Goal: Task Accomplishment & Management: Use online tool/utility

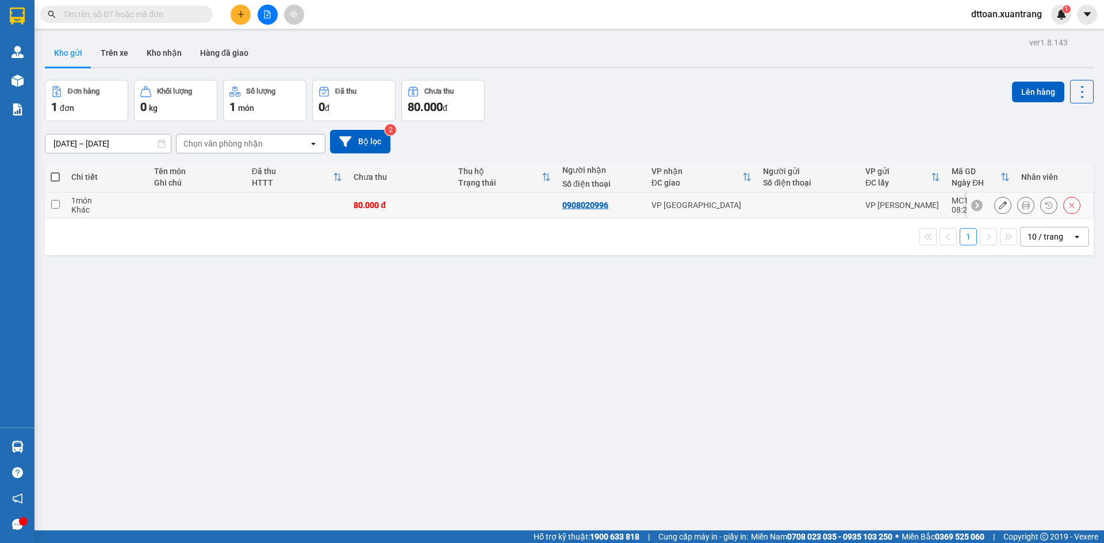
click at [752, 207] on td "VP [GEOGRAPHIC_DATA]" at bounding box center [702, 206] width 112 height 26
checkbox input "true"
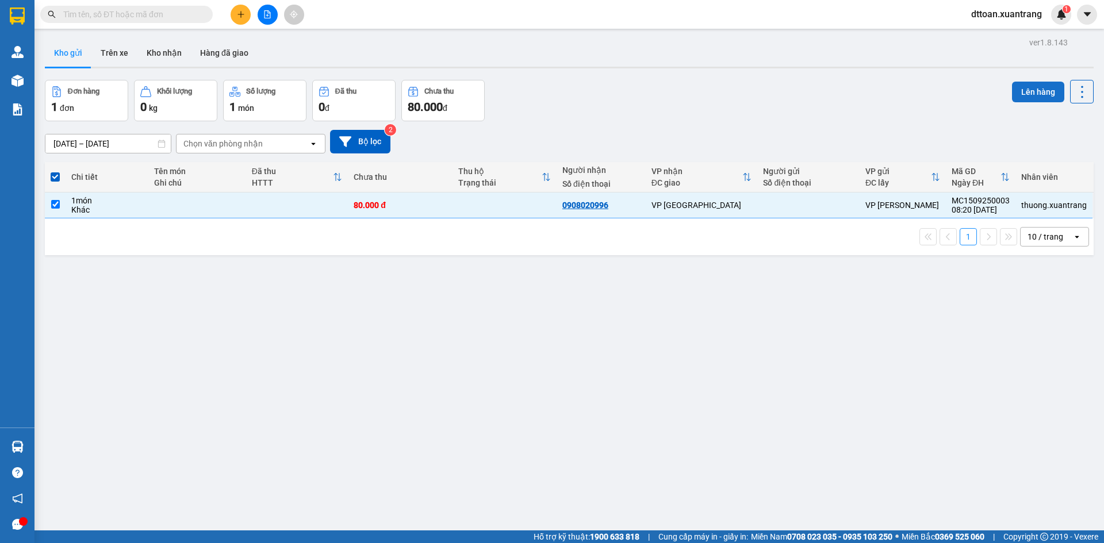
click at [1030, 90] on button "Lên hàng" at bounding box center [1038, 92] width 52 height 21
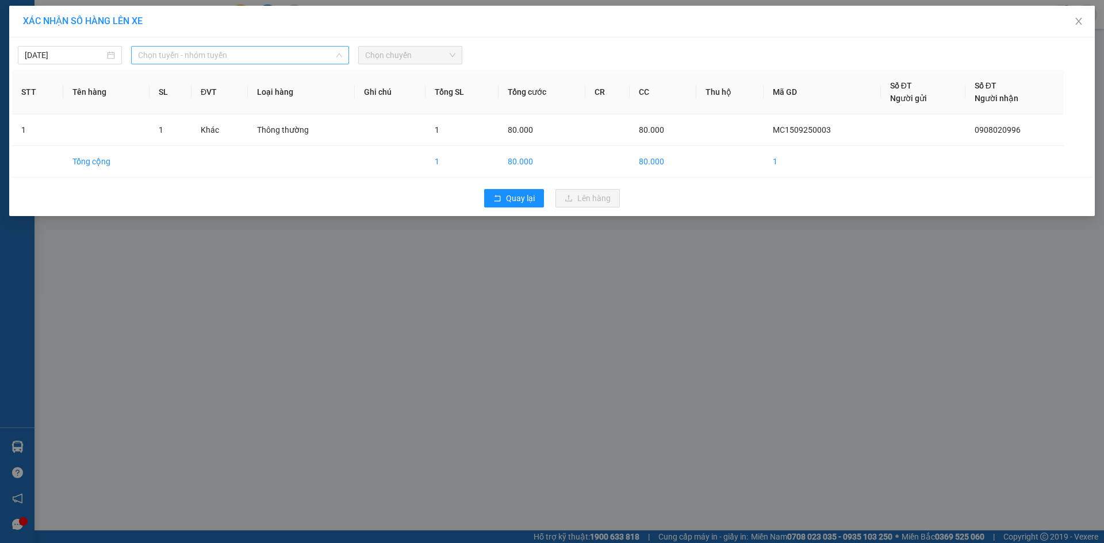
click at [214, 55] on span "Chọn tuyến - nhóm tuyến" at bounding box center [240, 55] width 204 height 17
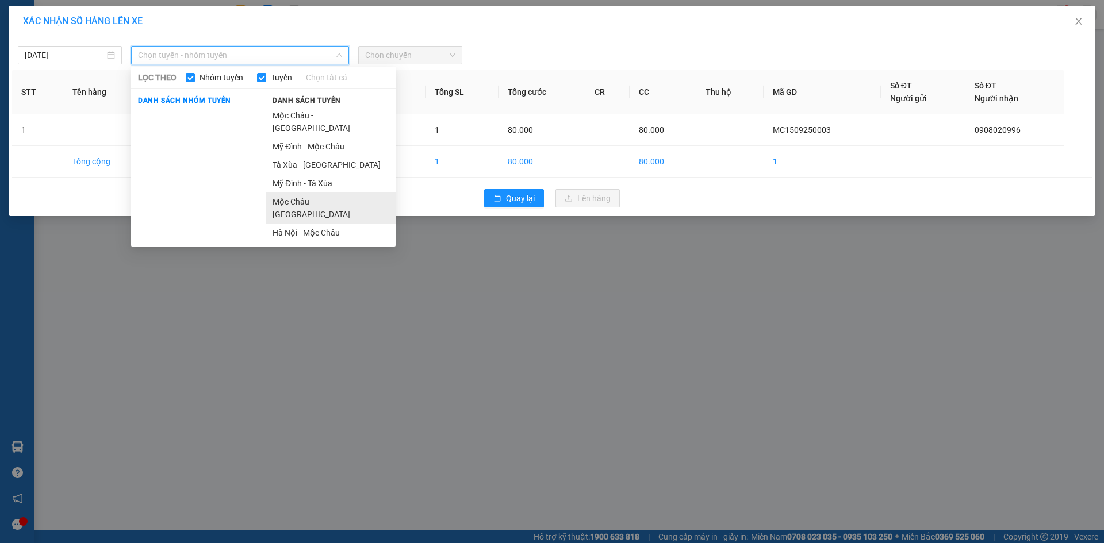
click at [315, 193] on li "Mộc Châu - Hà Nội" at bounding box center [331, 208] width 130 height 31
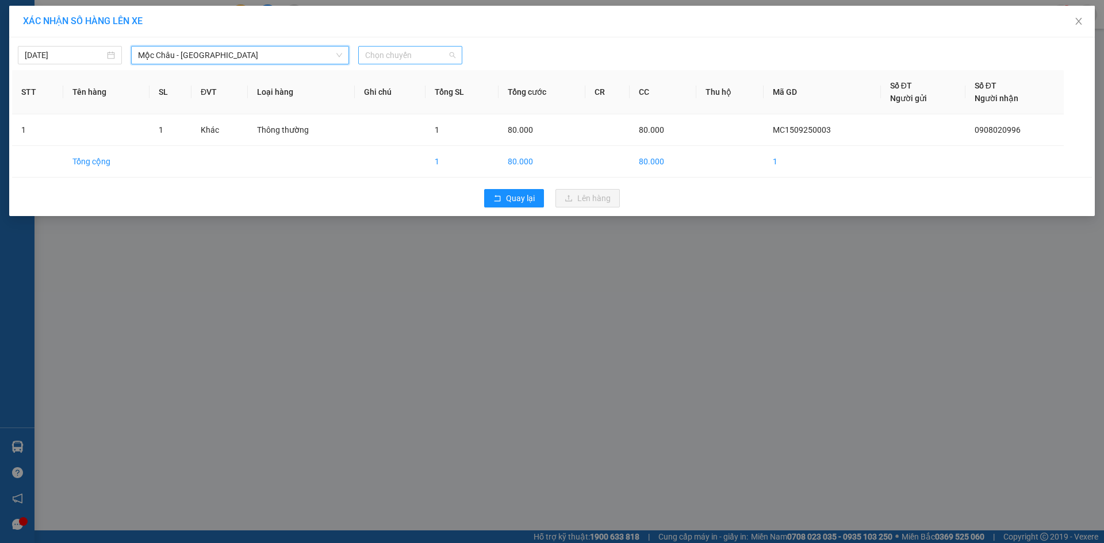
click at [401, 63] on span "Chọn chuyến" at bounding box center [410, 55] width 90 height 17
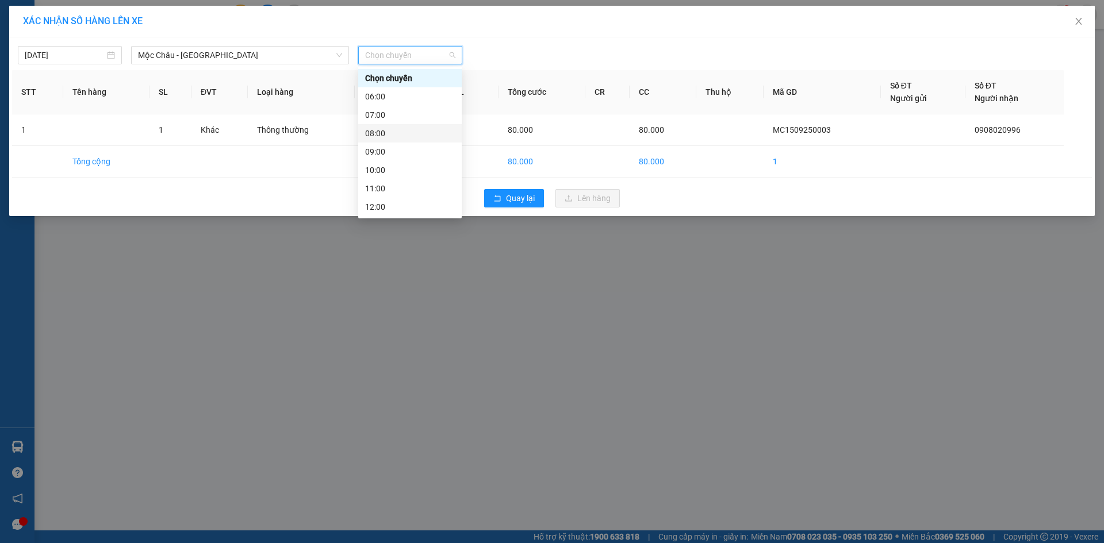
click at [374, 135] on div "08:00" at bounding box center [410, 133] width 90 height 13
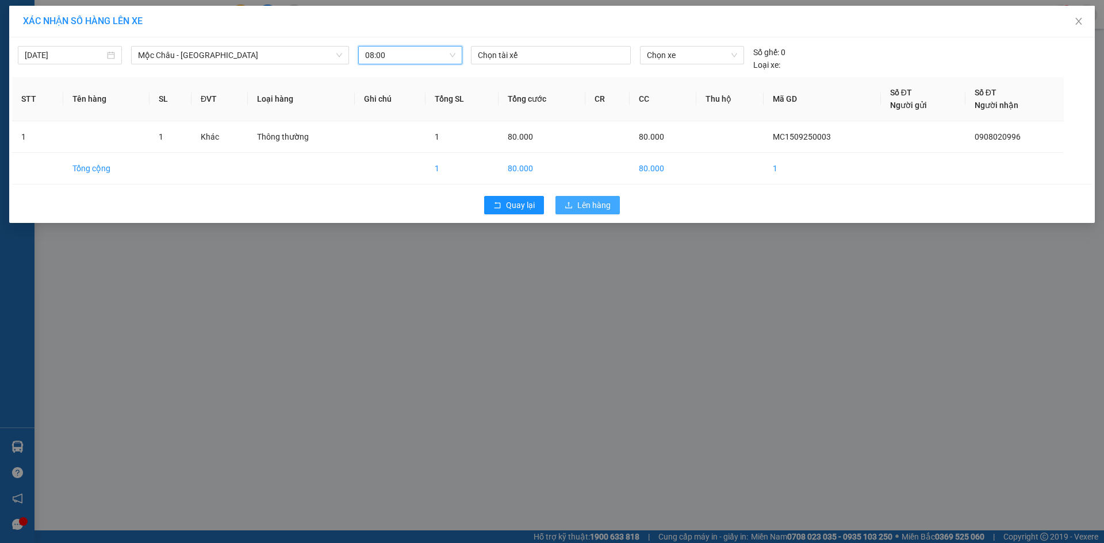
click at [578, 212] on button "Lên hàng" at bounding box center [587, 205] width 64 height 18
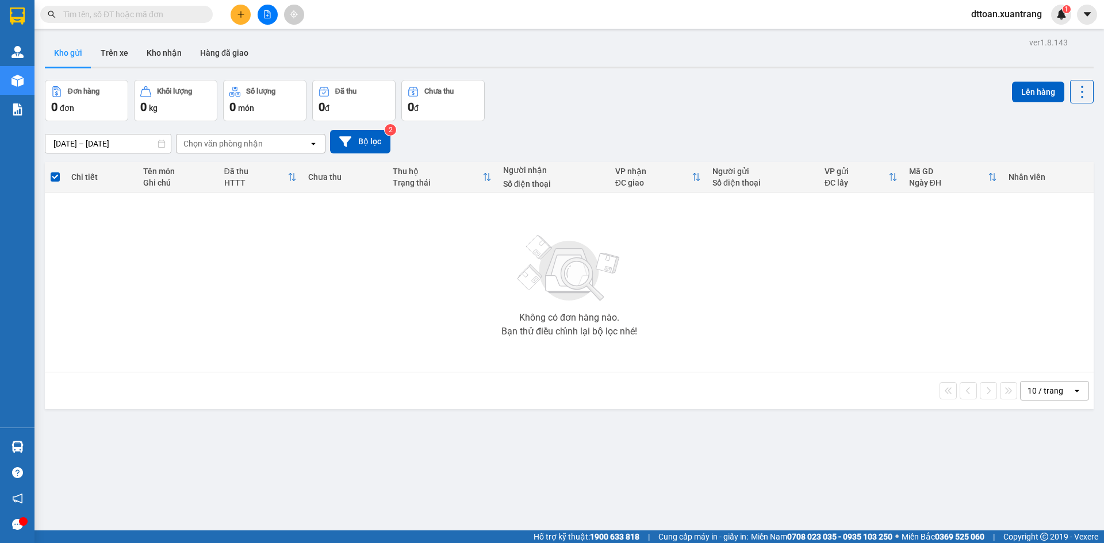
click at [240, 11] on icon "plus" at bounding box center [241, 14] width 8 height 8
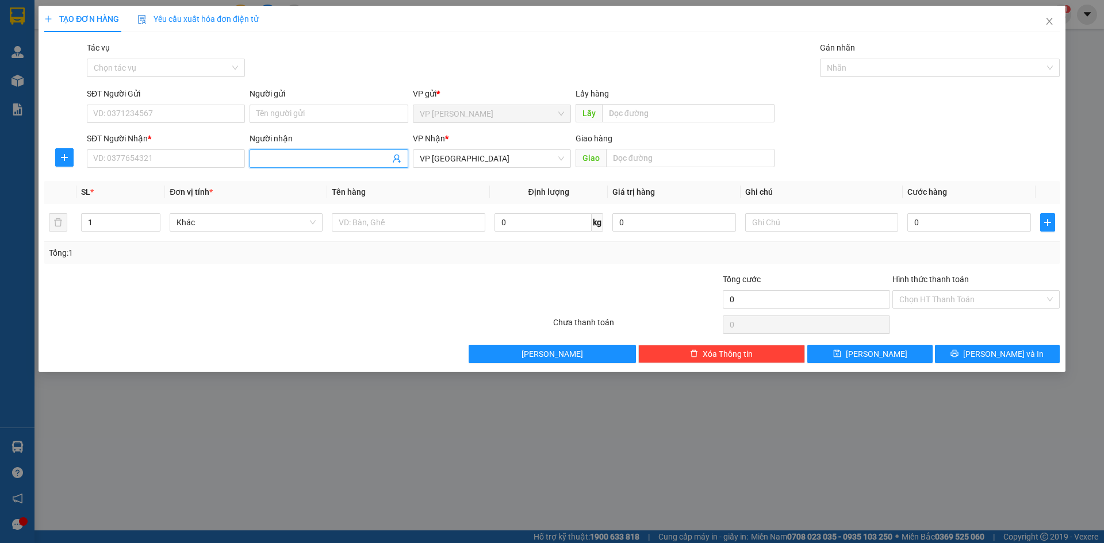
click at [280, 160] on input "Người nhận" at bounding box center [322, 158] width 133 height 13
type input "huyền 388"
click at [303, 183] on div "huyền 388 - 0968691388" at bounding box center [328, 181] width 144 height 13
type input "0968691388"
type input "huyền 388"
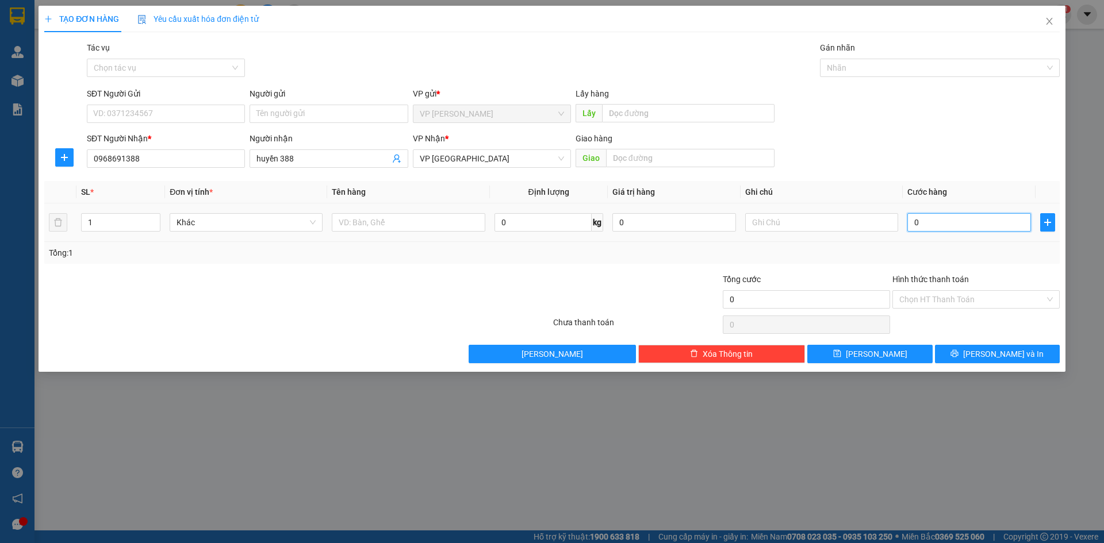
click at [949, 221] on input "0" at bounding box center [969, 222] width 124 height 18
click at [154, 216] on span "up" at bounding box center [154, 219] width 7 height 7
click at [982, 227] on input "0" at bounding box center [969, 222] width 124 height 18
type input "1"
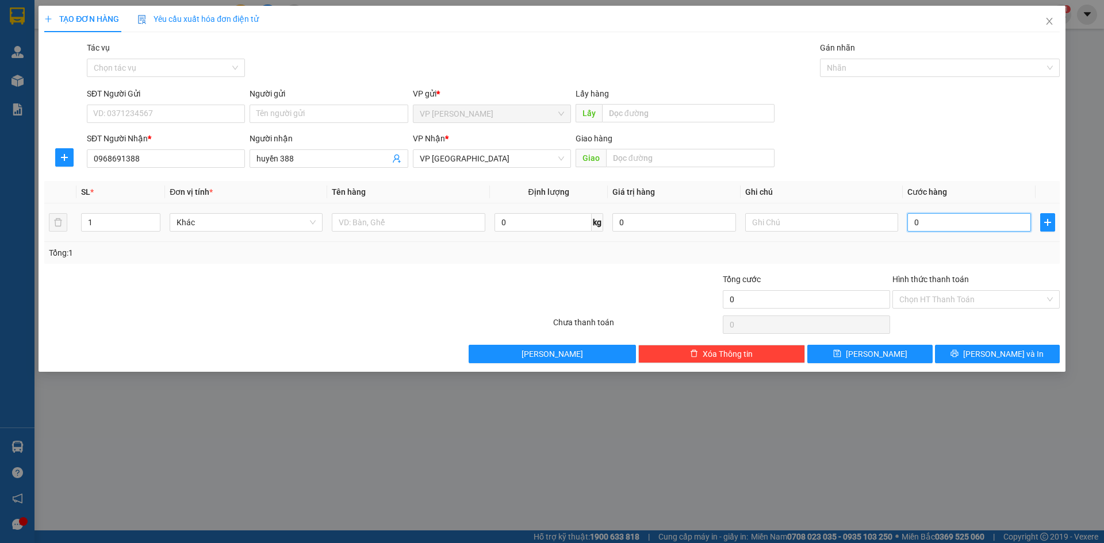
type input "1"
type input "16"
type input "160"
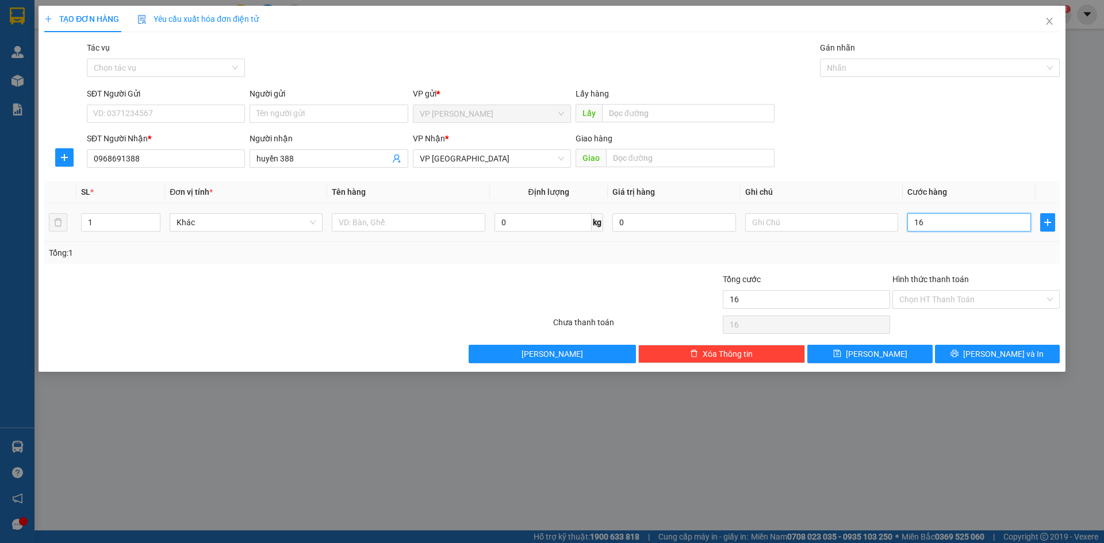
type input "160"
type input "1.600"
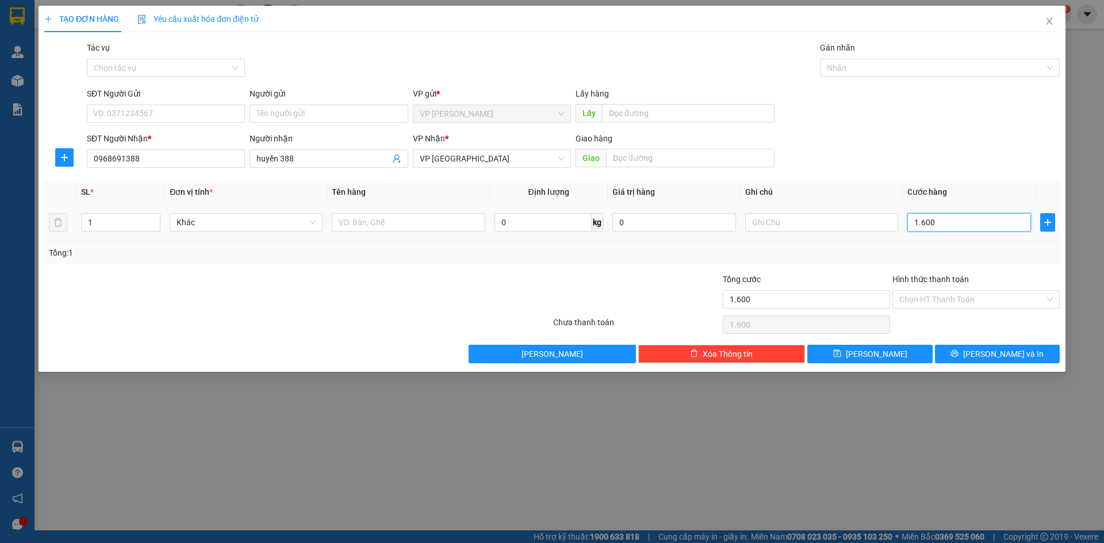
type input "16.000"
type input "160.000"
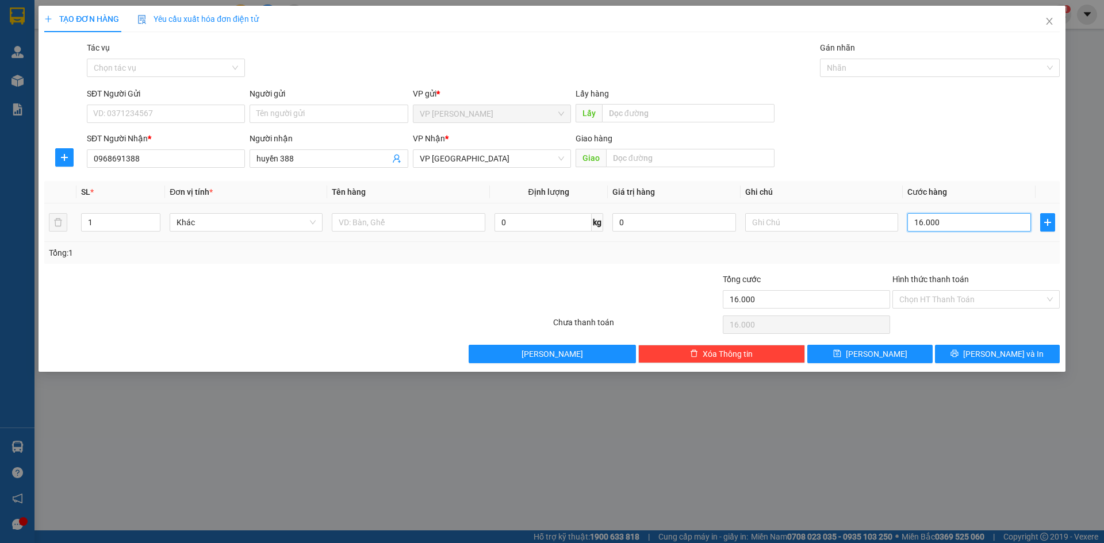
type input "160.000"
click at [987, 256] on div "Tổng: 1" at bounding box center [552, 253] width 1006 height 13
click at [970, 303] on input "Hình thức thanh toán" at bounding box center [971, 299] width 145 height 17
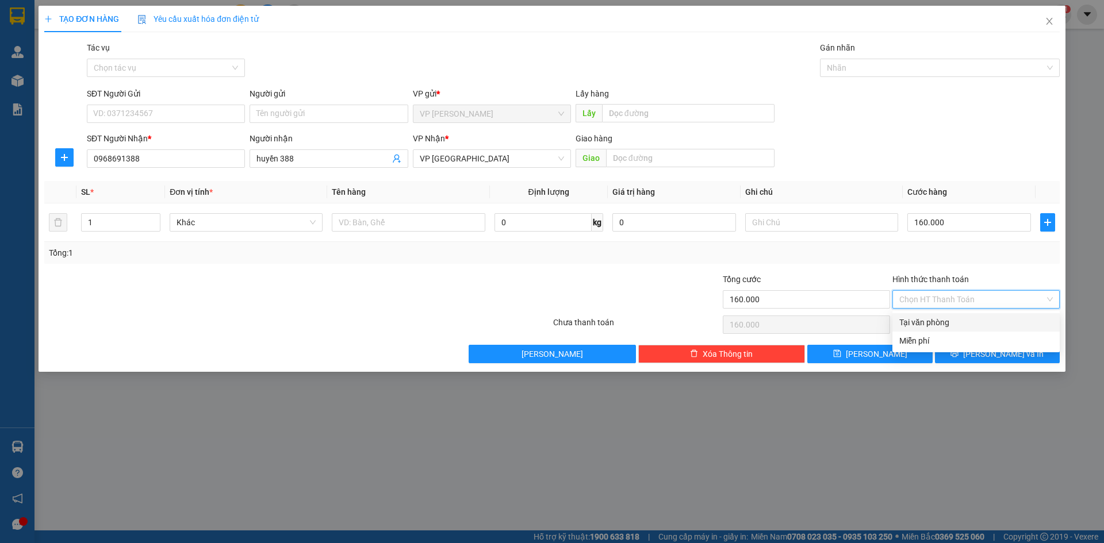
click at [950, 326] on div "Tại văn phòng" at bounding box center [976, 322] width 154 height 13
type input "0"
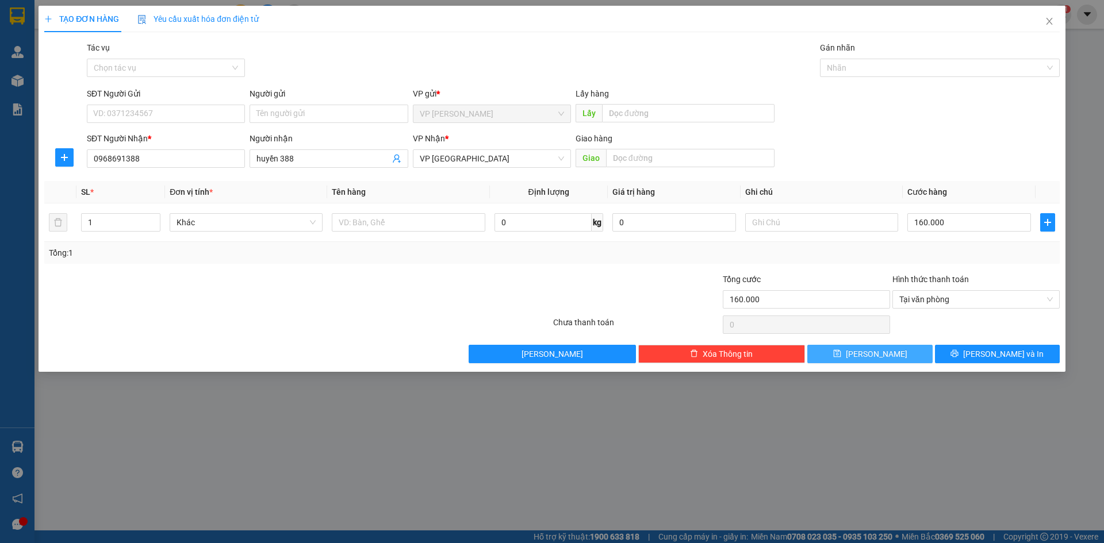
click at [894, 350] on button "Lưu" at bounding box center [869, 354] width 125 height 18
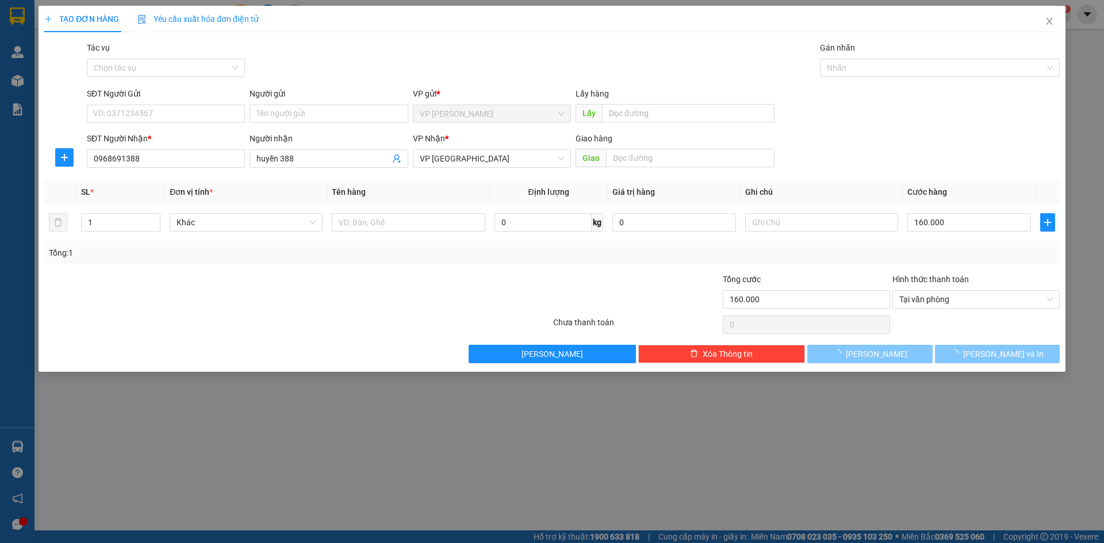
type input "0"
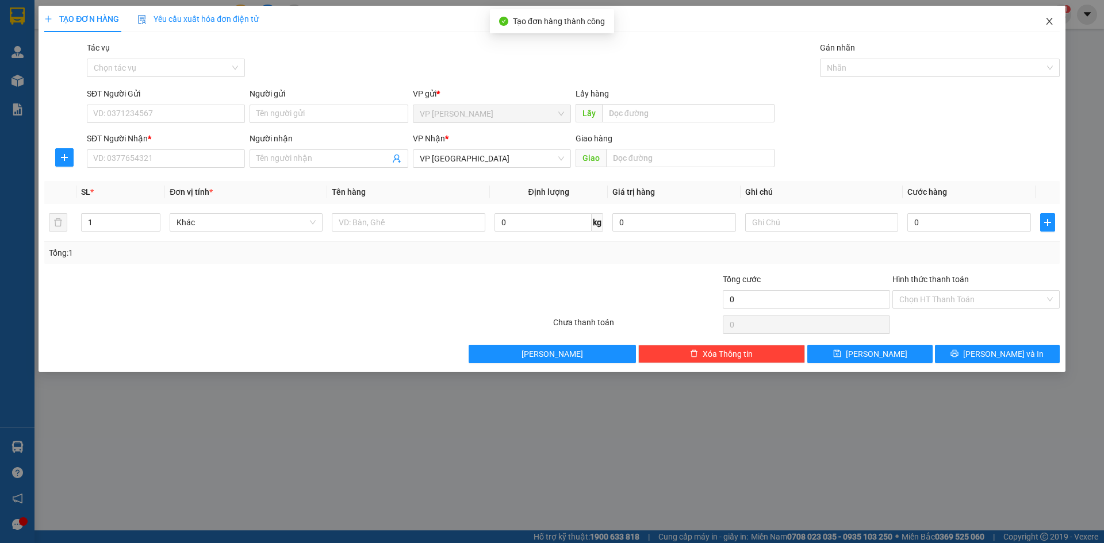
click at [1049, 21] on icon "close" at bounding box center [1049, 21] width 6 height 7
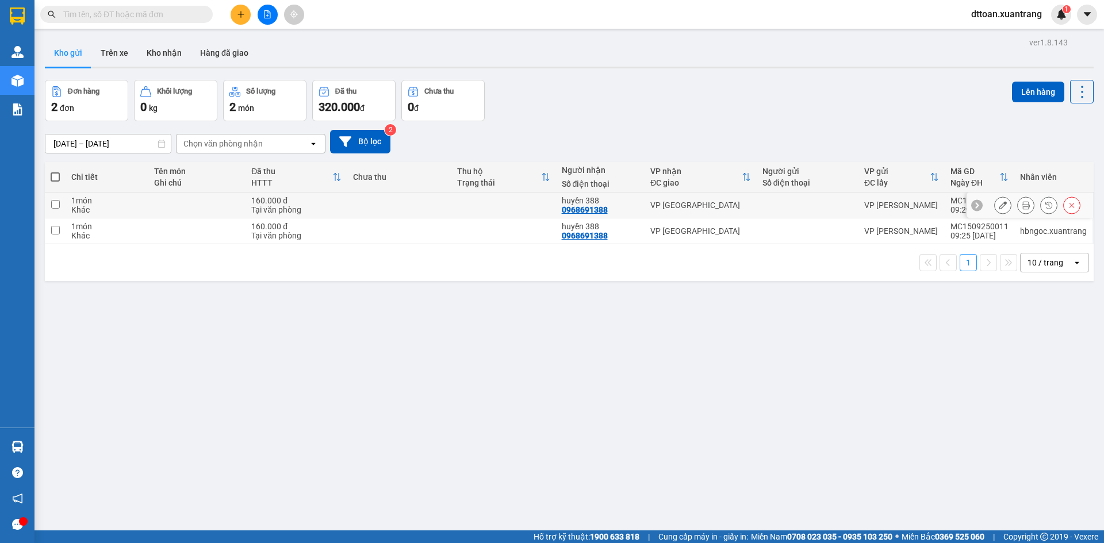
click at [999, 206] on icon at bounding box center [1003, 205] width 8 height 8
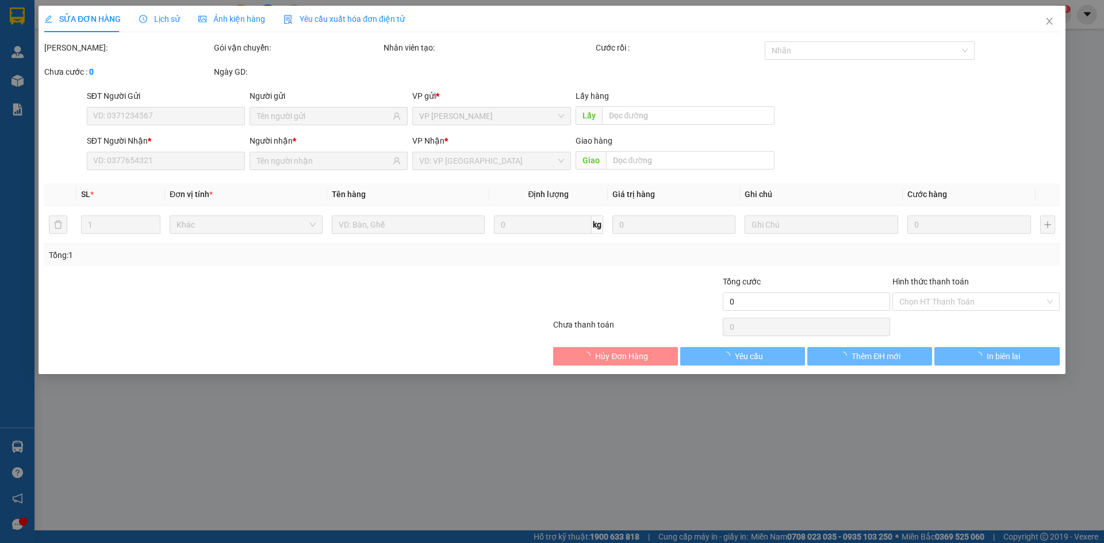
type input "0968691388"
type input "160.000"
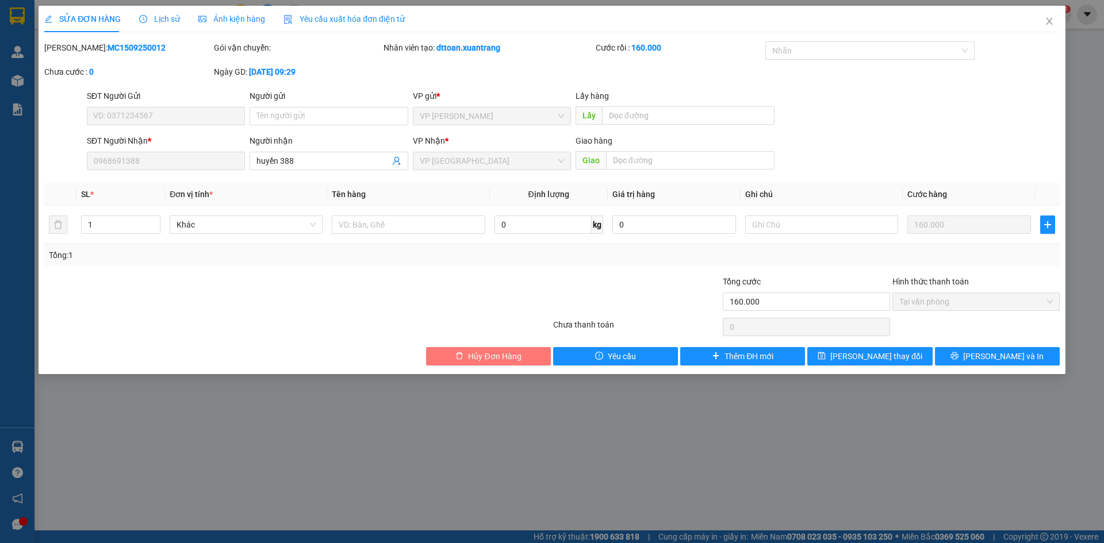
click at [511, 361] on span "Hủy Đơn Hàng" at bounding box center [494, 356] width 53 height 13
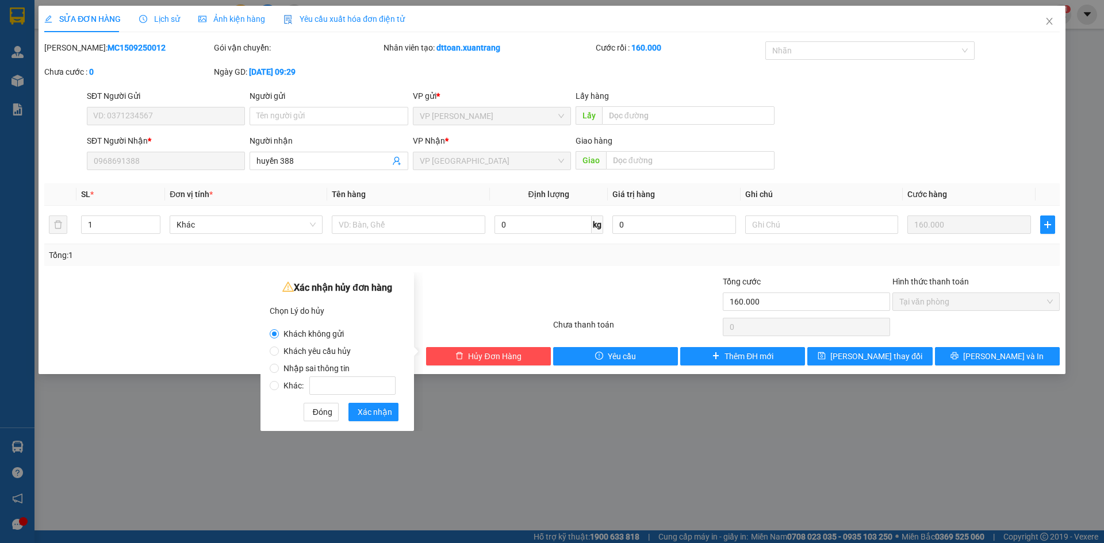
click at [322, 344] on label "Khách yêu cầu hủy" at bounding box center [335, 345] width 131 height 17
click at [279, 347] on input "Khách yêu cầu hủy" at bounding box center [274, 351] width 9 height 9
radio input "true"
radio input "false"
click at [365, 415] on span "Xác nhận" at bounding box center [375, 412] width 34 height 13
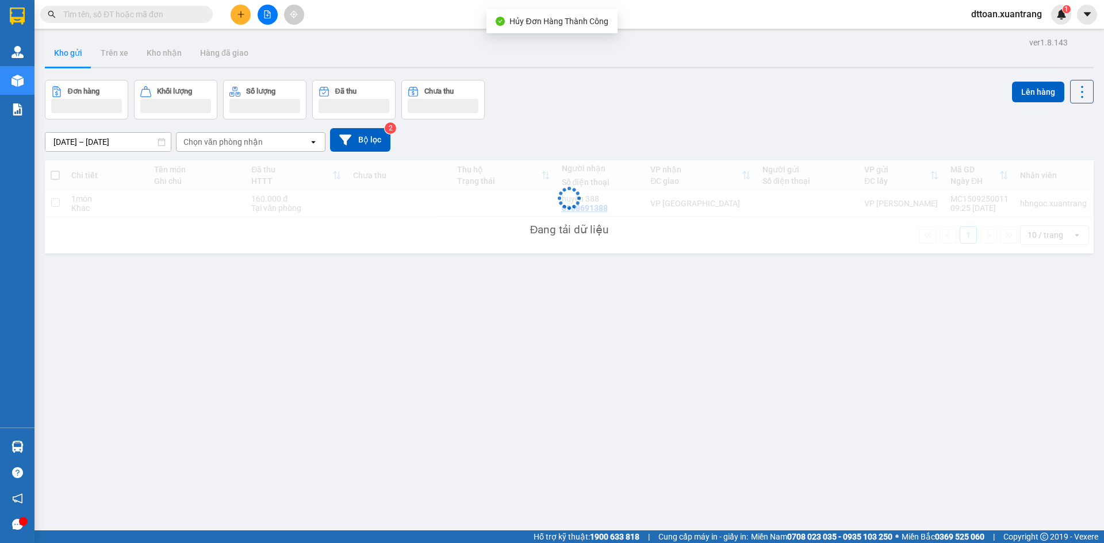
click at [1015, 10] on span "dttoan.xuantrang" at bounding box center [1006, 14] width 89 height 14
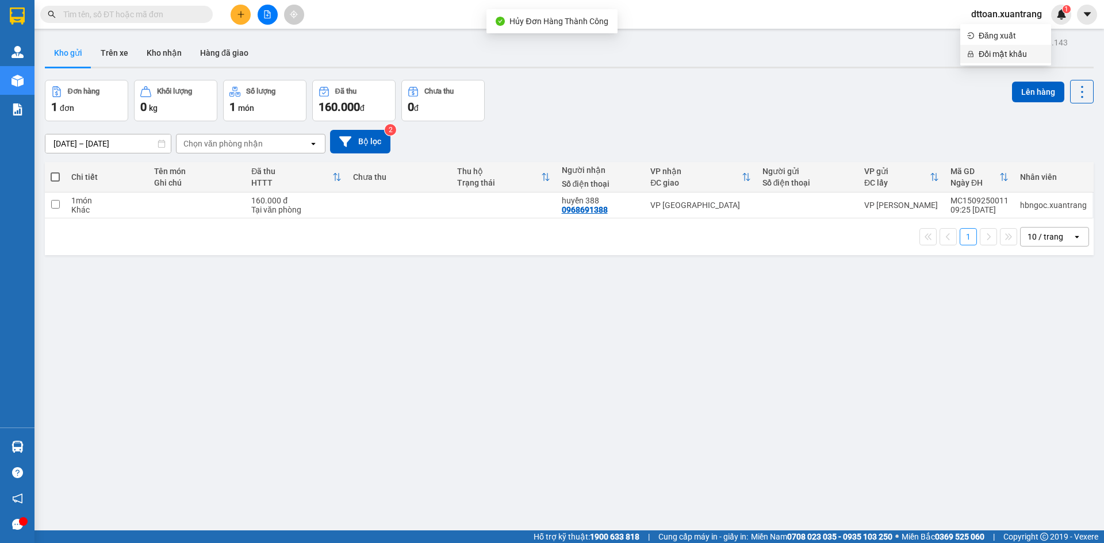
click at [998, 53] on span "Đổi mật khẩu" at bounding box center [1012, 54] width 66 height 13
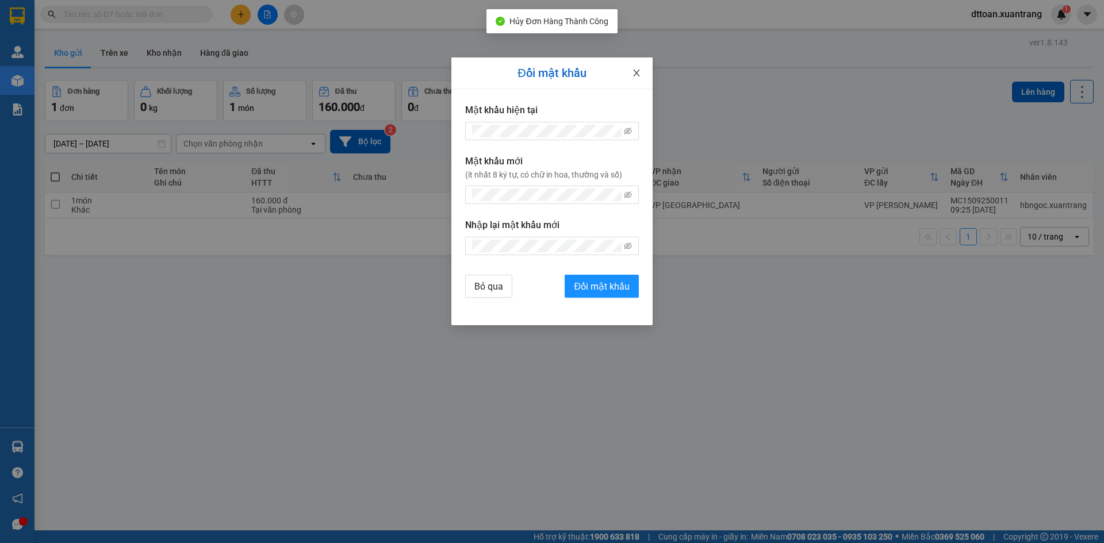
click at [637, 79] on span "Close" at bounding box center [636, 73] width 32 height 32
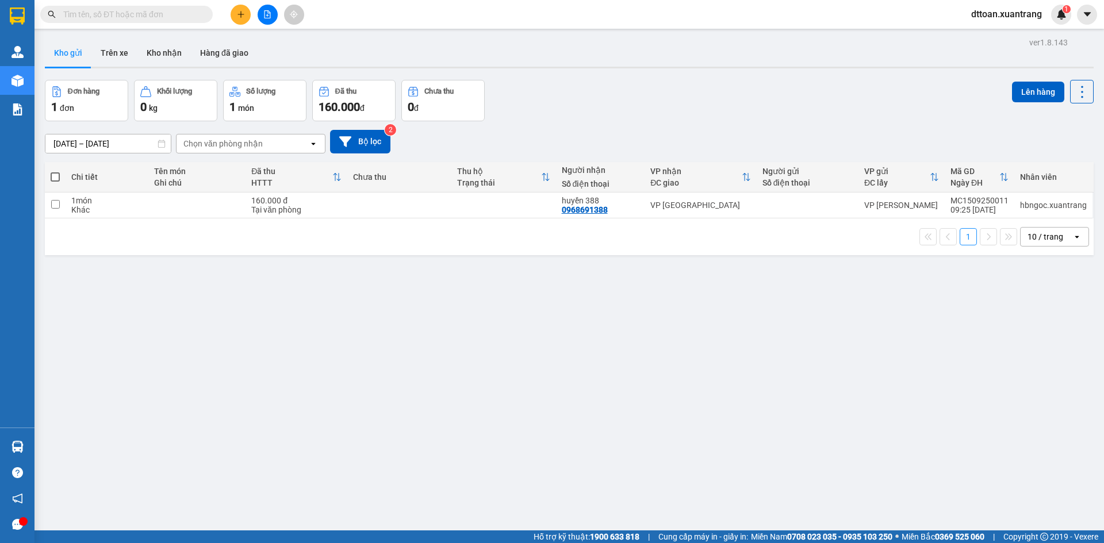
click at [1009, 14] on span "dttoan.xuantrang" at bounding box center [1006, 14] width 89 height 14
click at [990, 40] on span "Đăng xuất" at bounding box center [1012, 35] width 66 height 13
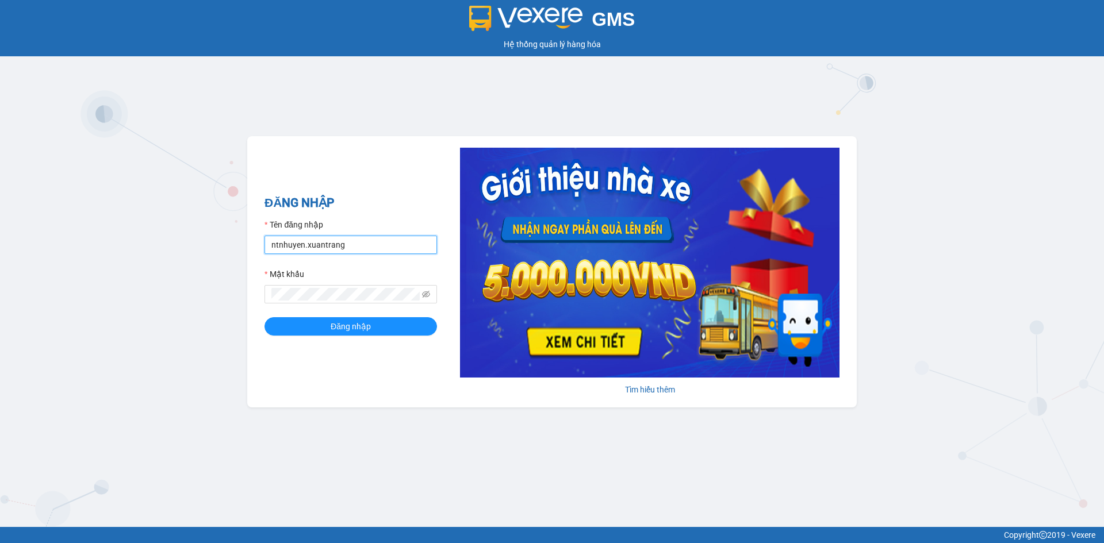
drag, startPoint x: 368, startPoint y: 250, endPoint x: 128, endPoint y: 223, distance: 241.3
click at [129, 224] on div "GMS Hệ thống quản lý hàng hóa ĐĂNG NHẬP Tên đăng nhập ntnhuyen.xuantrang Mật kh…" at bounding box center [552, 263] width 1104 height 527
type input "thuong.xuantrang"
click at [156, 292] on div "GMS Hệ thống quản lý hàng hóa ĐĂNG NHẬP Tên đăng nhập thuong.xuantrang Mật khẩu…" at bounding box center [552, 263] width 1104 height 527
click at [264, 317] on button "Đăng nhập" at bounding box center [350, 326] width 172 height 18
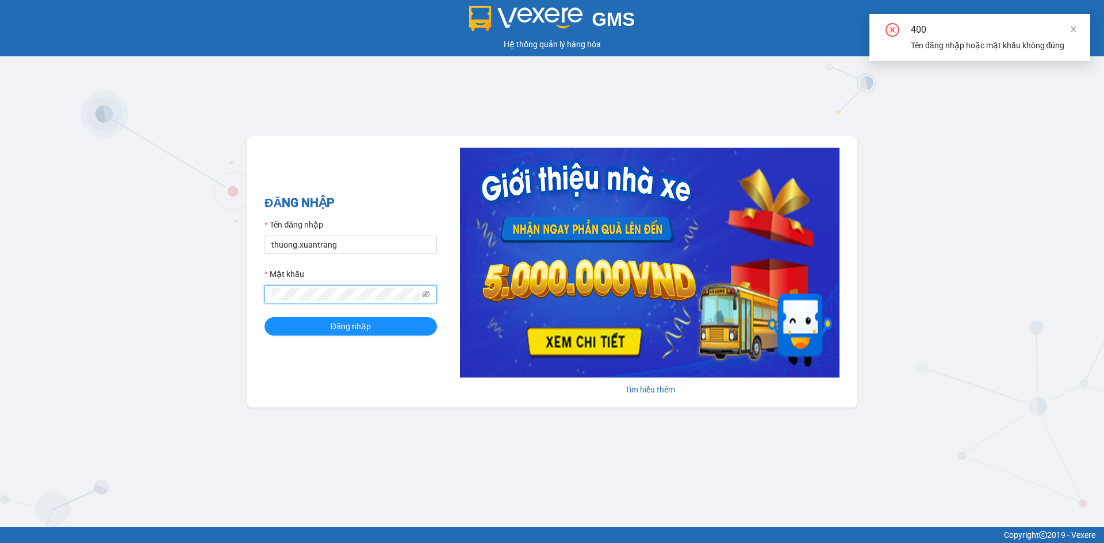
click at [110, 282] on div "GMS Hệ thống quản lý hàng hóa ĐĂNG NHẬP Tên đăng nhập thuong.xuantrang Mật khẩu…" at bounding box center [552, 263] width 1104 height 527
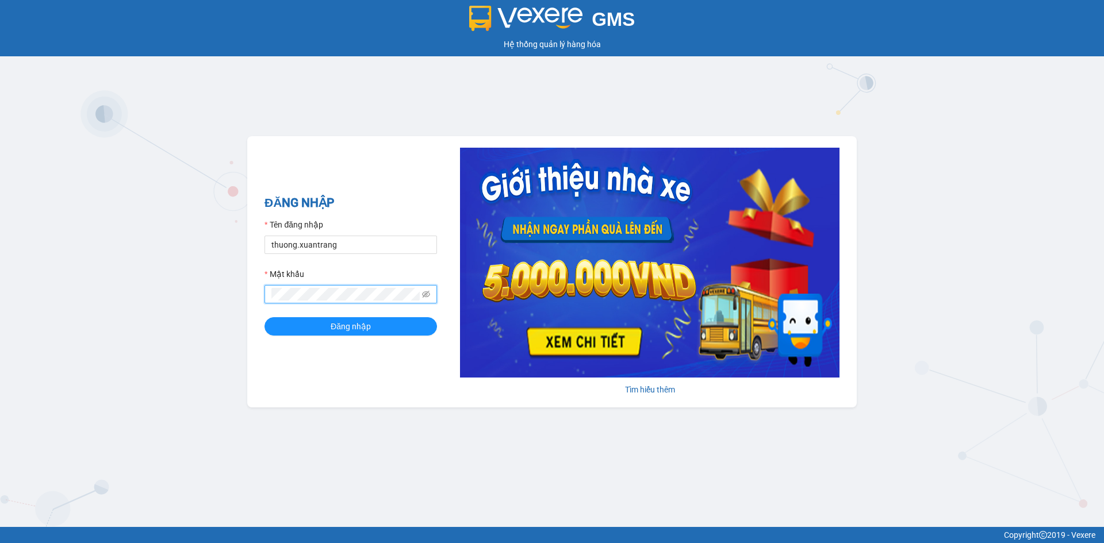
click at [264, 317] on button "Đăng nhập" at bounding box center [350, 326] width 172 height 18
click at [158, 278] on div "GMS Hệ thống quản lý hàng hóa ĐĂNG NHẬP Tên đăng nhập thuong.xuantrang Mật khẩu…" at bounding box center [552, 263] width 1104 height 527
click at [264, 317] on button "Đăng nhập" at bounding box center [350, 326] width 172 height 18
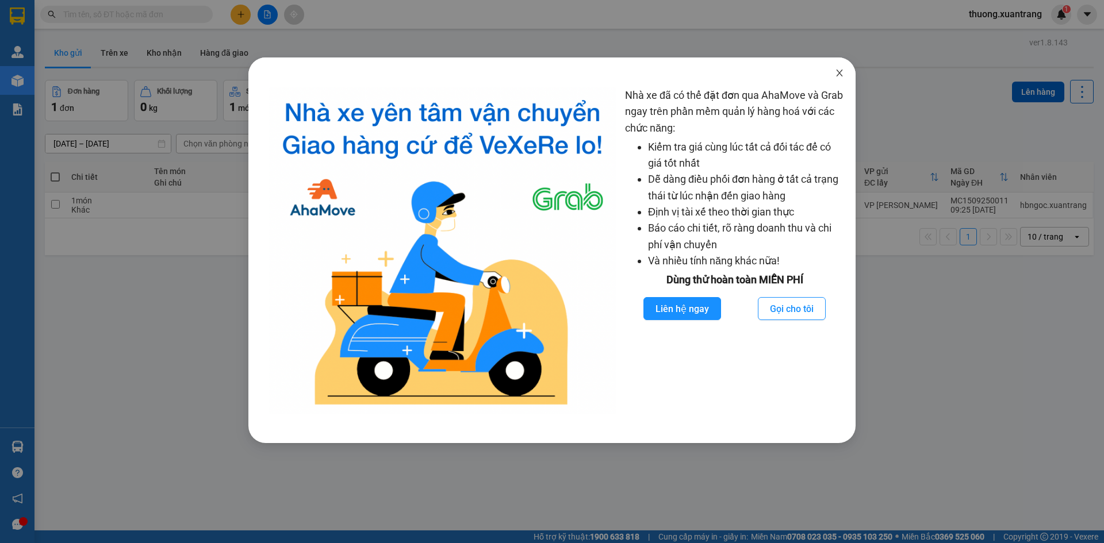
click at [840, 69] on icon "close" at bounding box center [839, 72] width 9 height 9
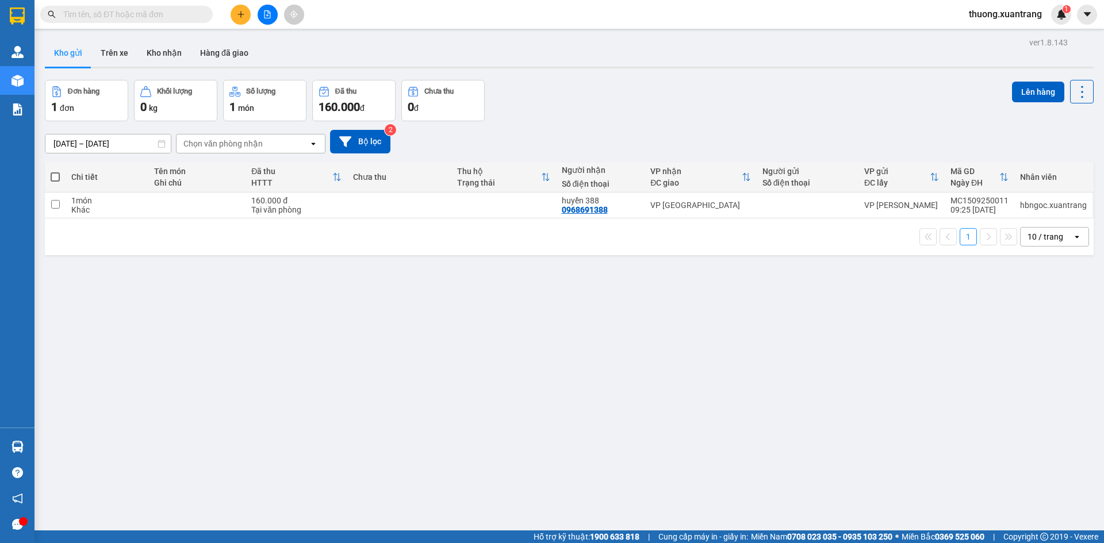
click at [260, 13] on button at bounding box center [268, 15] width 20 height 20
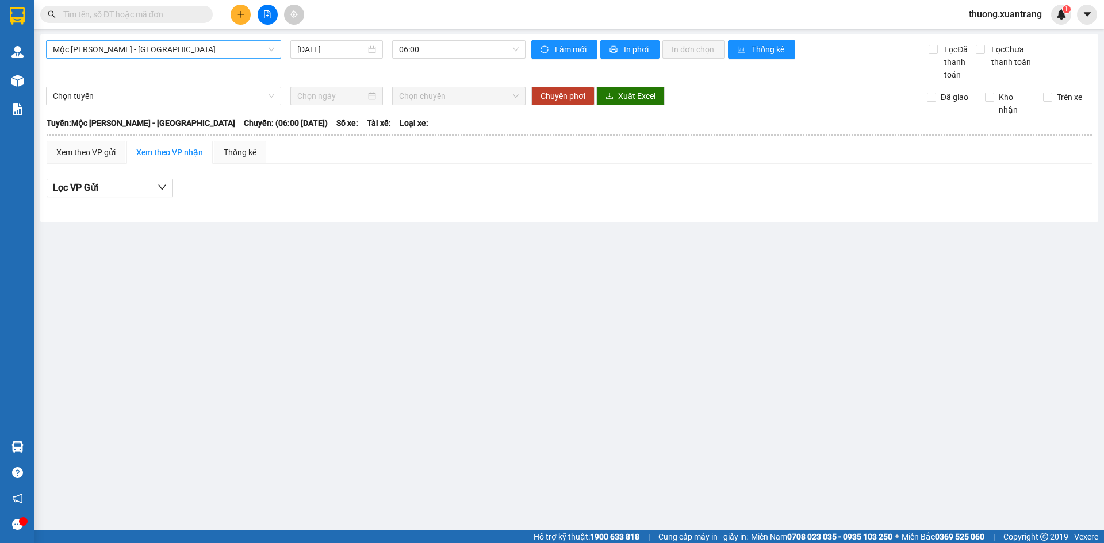
click at [228, 49] on span "Mộc Châu - Mỹ Đình" at bounding box center [163, 49] width 221 height 17
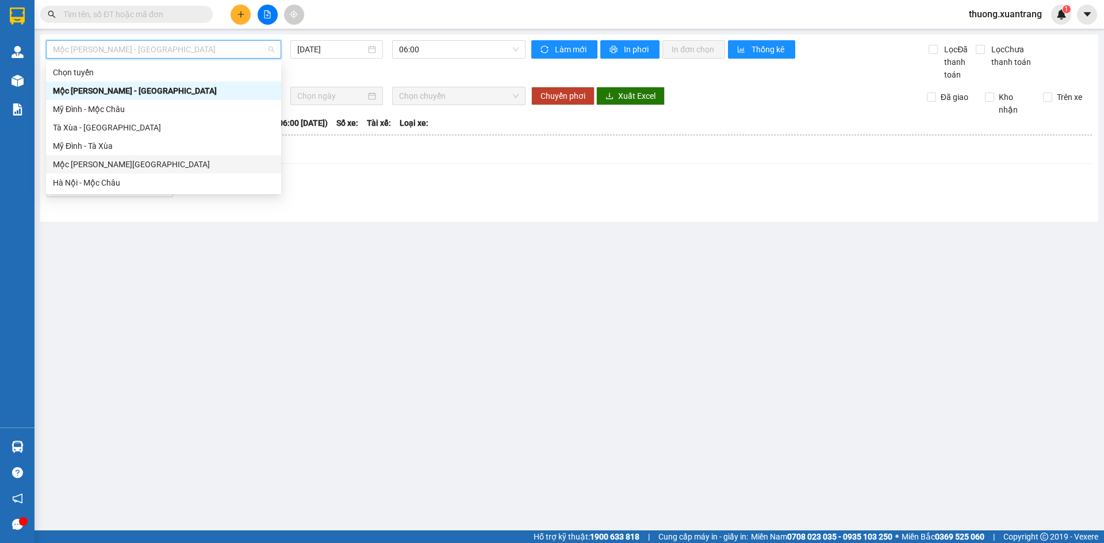
click at [122, 160] on div "Mộc Châu - Hà Nội" at bounding box center [163, 164] width 221 height 13
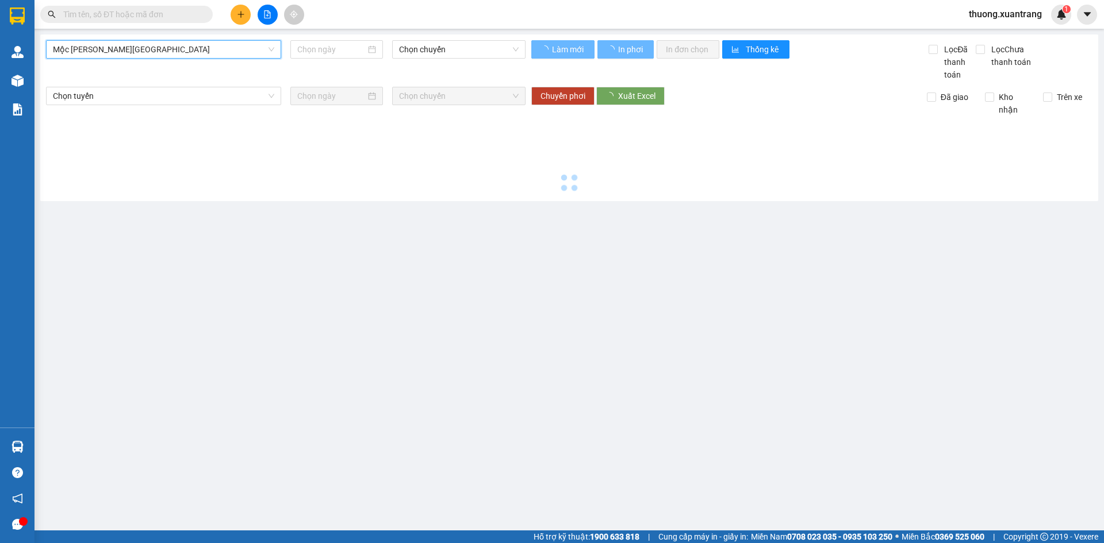
type input "15/09/2025"
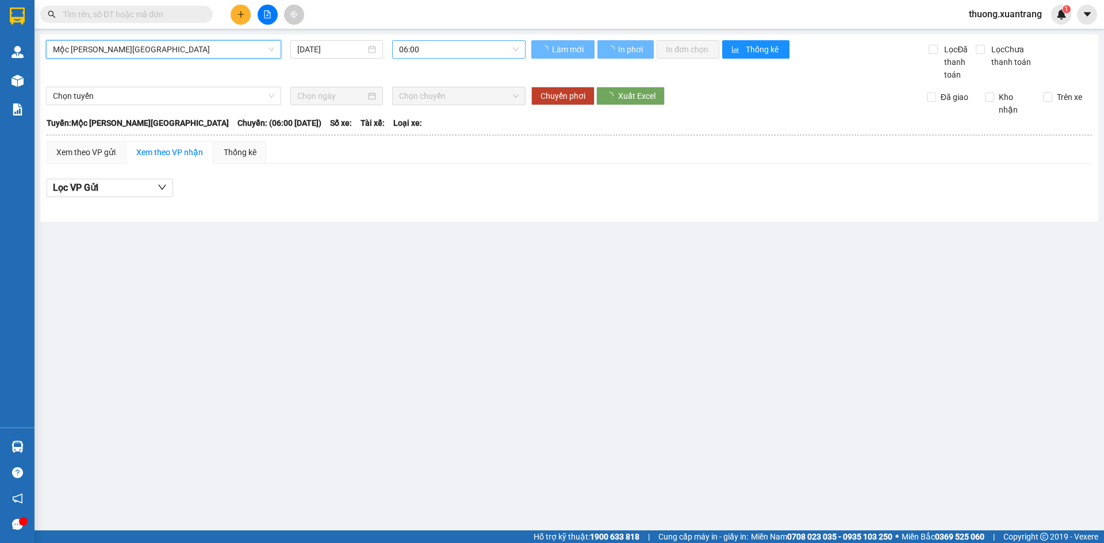
click at [469, 56] on span "06:00" at bounding box center [459, 49] width 120 height 17
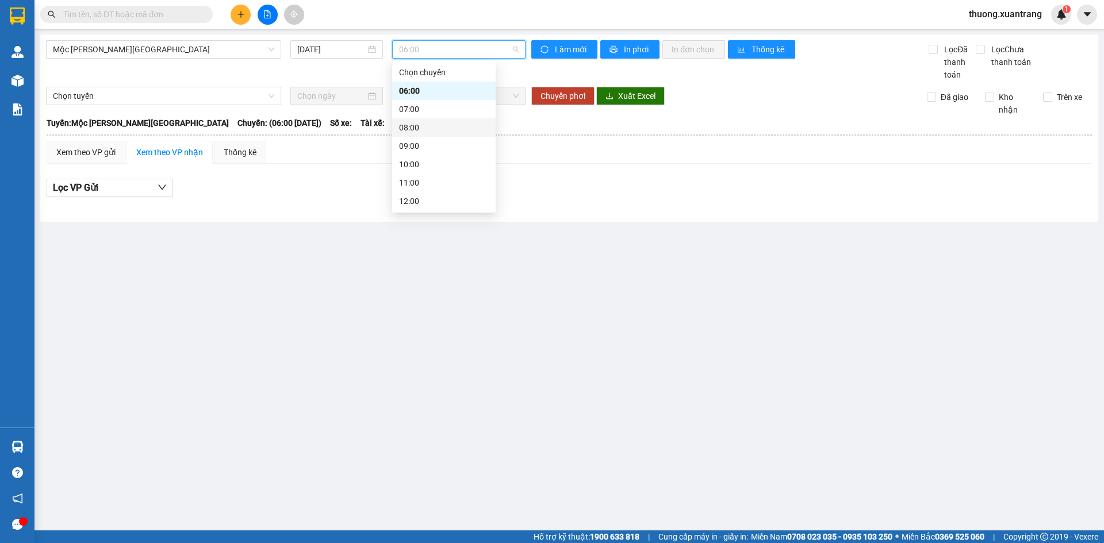
click at [417, 131] on div "08:00" at bounding box center [444, 127] width 90 height 13
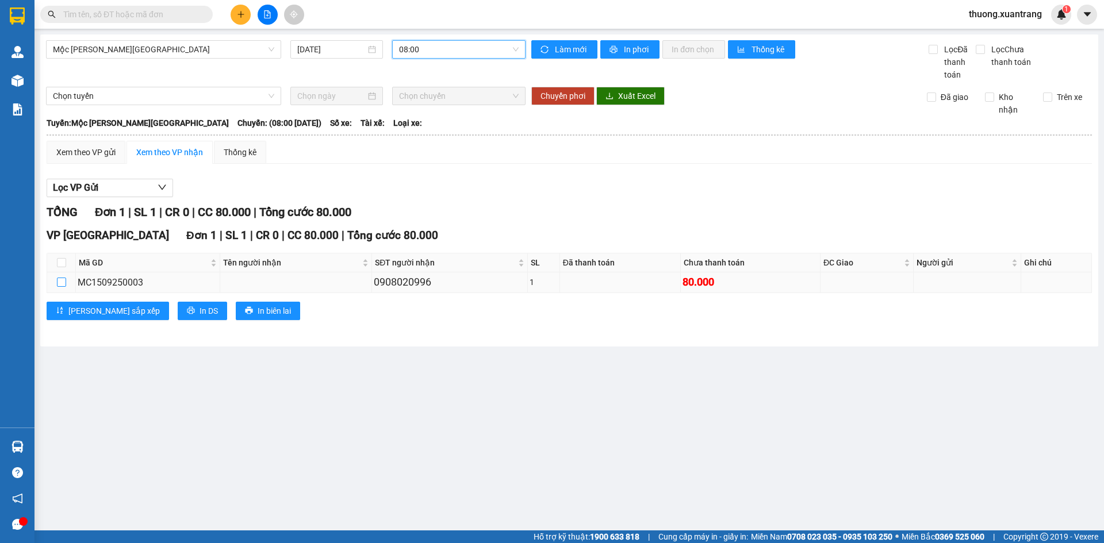
click at [57, 286] on input "checkbox" at bounding box center [61, 282] width 9 height 9
checkbox input "true"
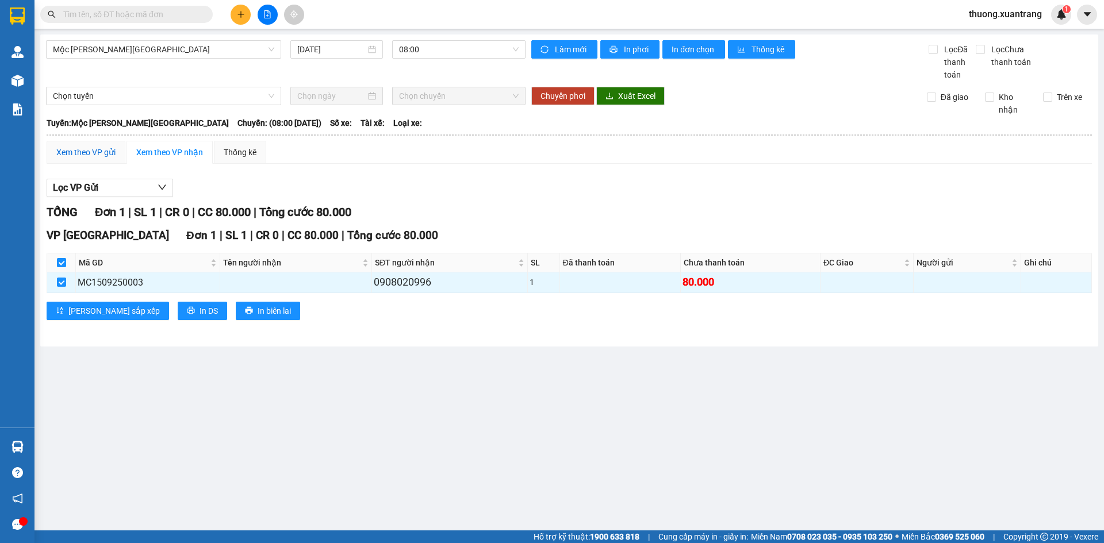
drag, startPoint x: 103, startPoint y: 154, endPoint x: 102, endPoint y: 175, distance: 21.3
click at [103, 154] on div "Xem theo VP gửi" at bounding box center [85, 152] width 59 height 13
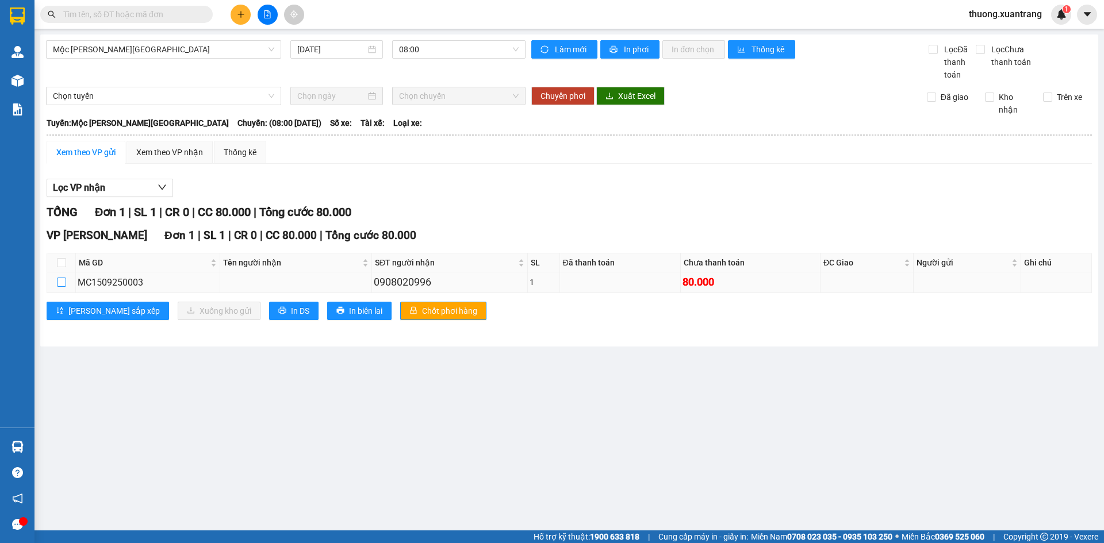
click at [61, 282] on input "checkbox" at bounding box center [61, 282] width 9 height 9
checkbox input "true"
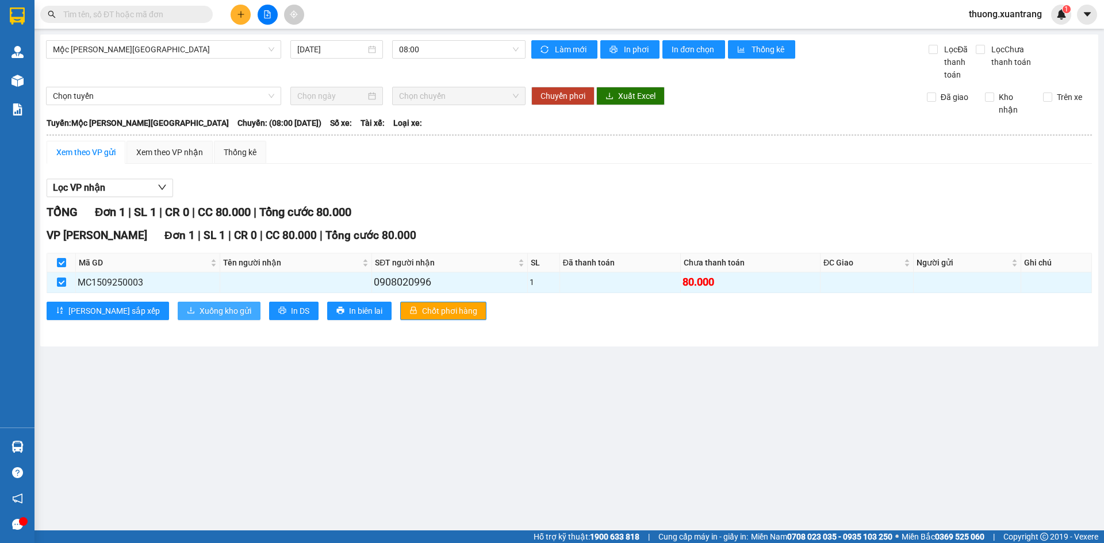
click at [187, 309] on icon "download" at bounding box center [191, 310] width 8 height 8
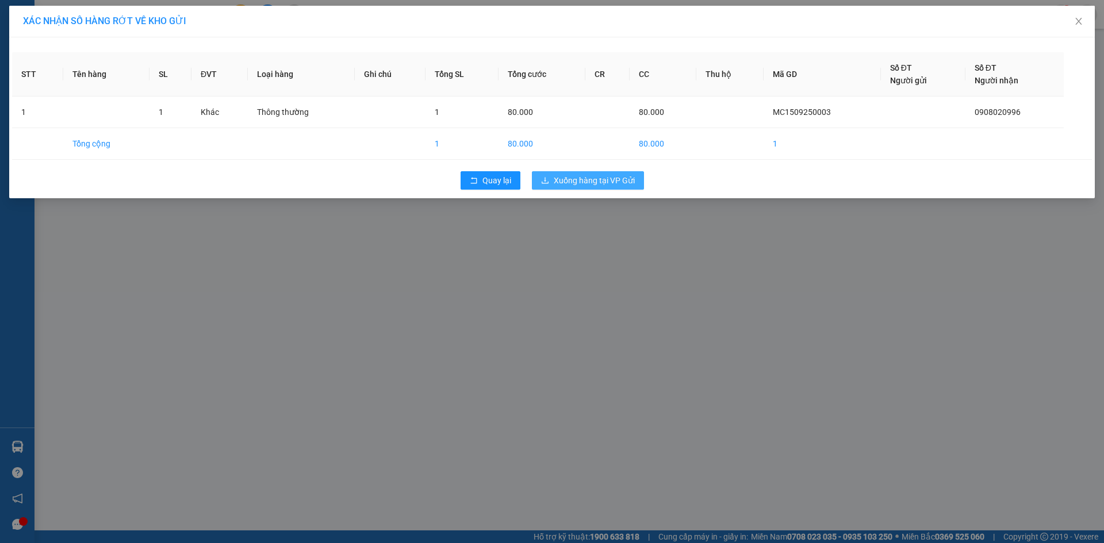
click at [620, 177] on span "Xuống hàng tại VP Gửi" at bounding box center [594, 180] width 81 height 13
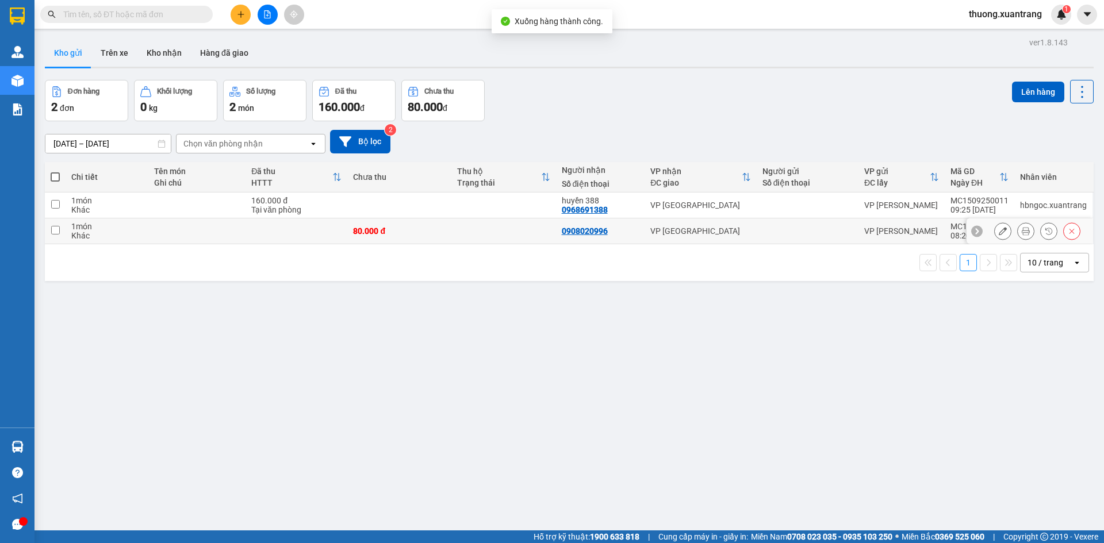
click at [817, 229] on div at bounding box center [807, 231] width 90 height 9
checkbox input "true"
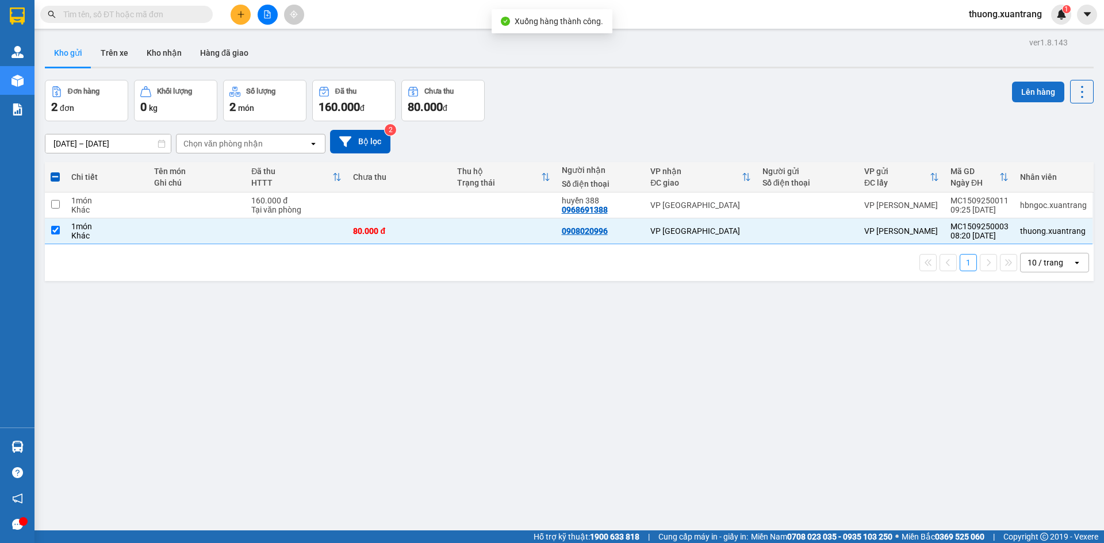
click at [1017, 87] on button "Lên hàng" at bounding box center [1038, 92] width 52 height 21
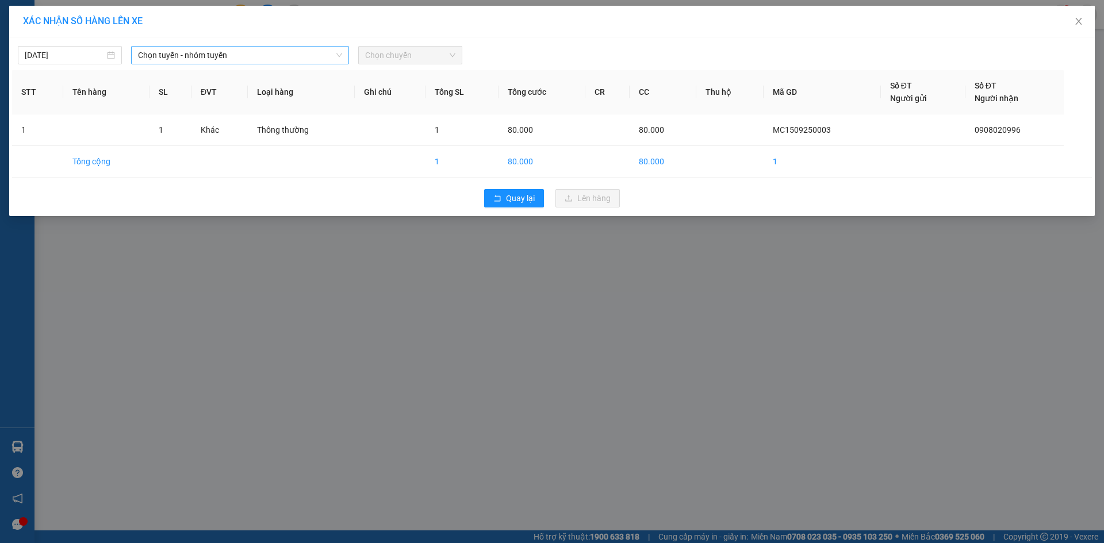
click at [157, 59] on span "Chọn tuyến - nhóm tuyến" at bounding box center [240, 55] width 204 height 17
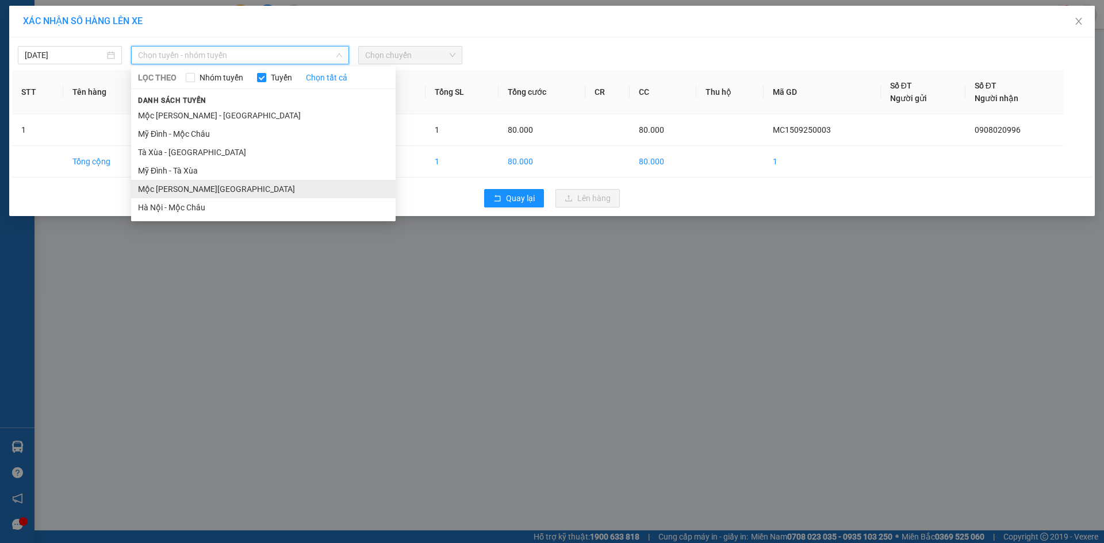
click at [221, 191] on li "Mộc Châu - Hà Nội" at bounding box center [263, 189] width 264 height 18
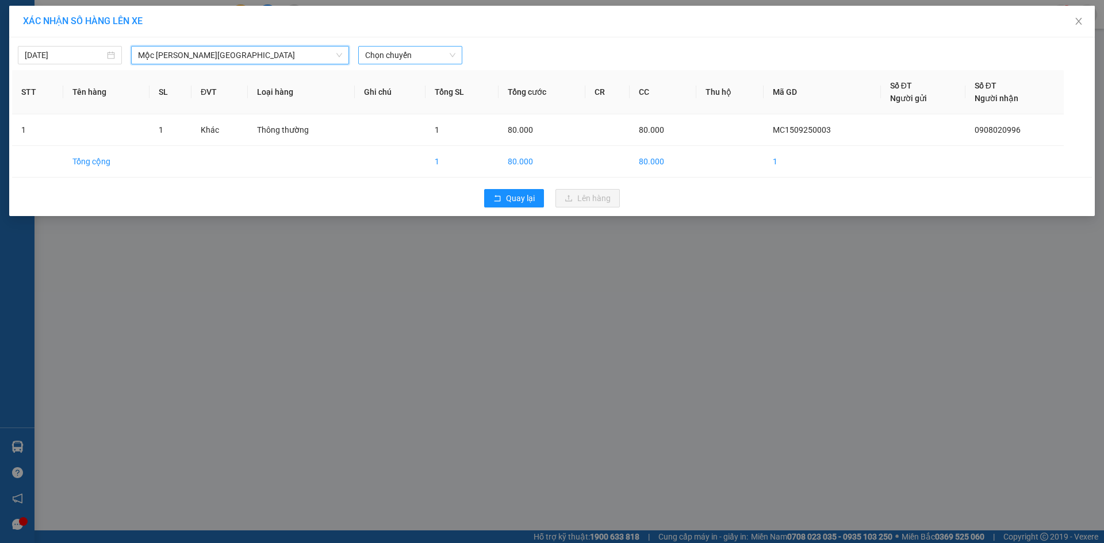
click at [422, 59] on span "Chọn chuyến" at bounding box center [410, 55] width 90 height 17
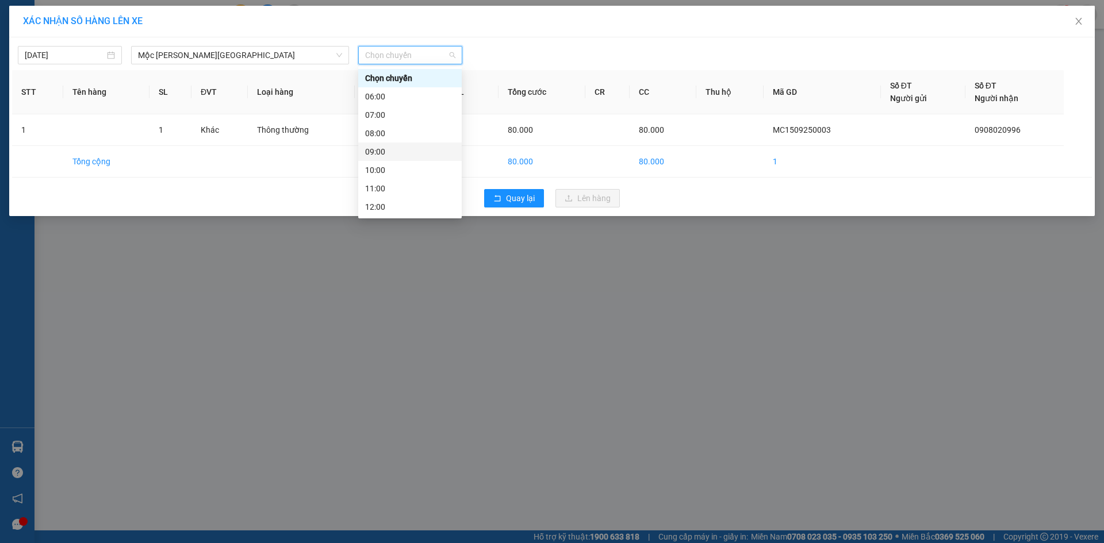
click at [402, 153] on div "09:00" at bounding box center [410, 151] width 90 height 13
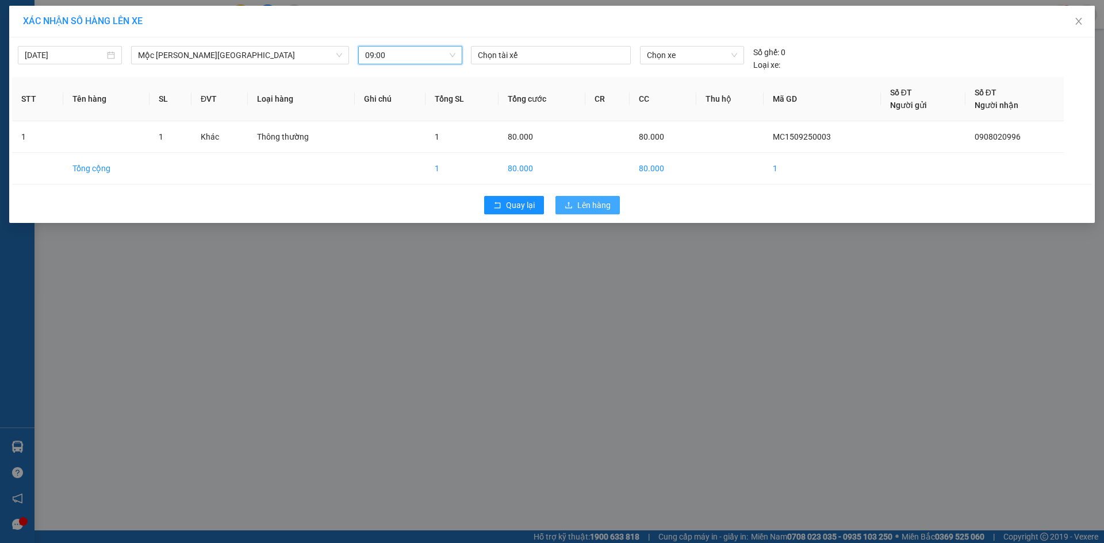
click at [573, 210] on button "Lên hàng" at bounding box center [587, 205] width 64 height 18
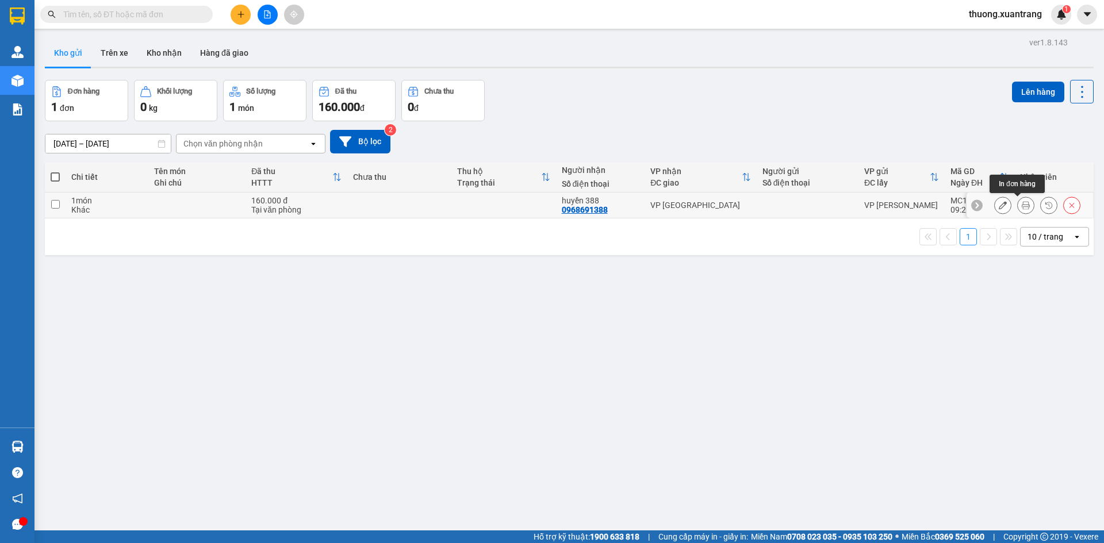
click at [1022, 207] on button at bounding box center [1026, 205] width 16 height 20
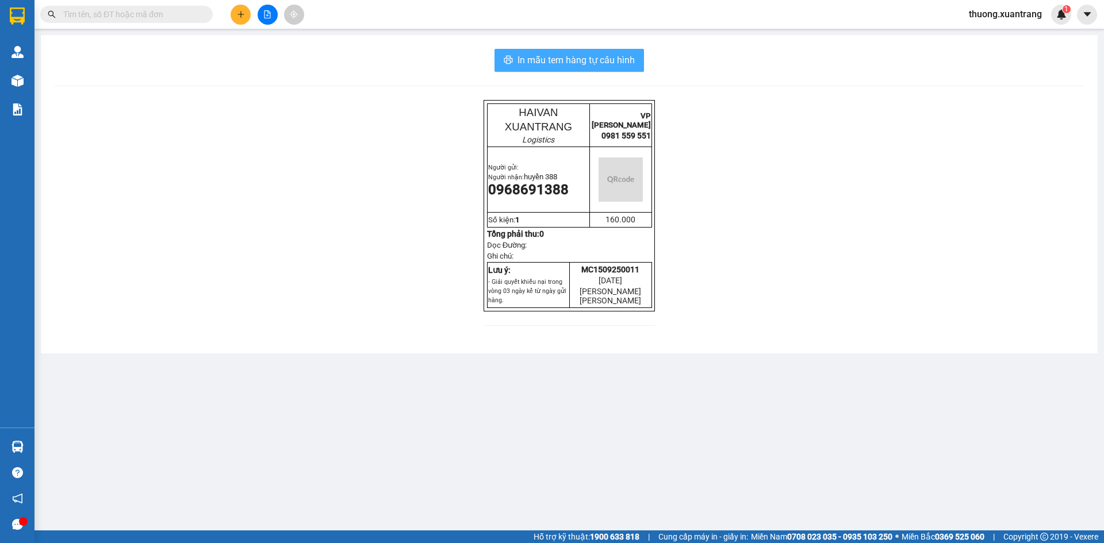
click at [601, 64] on span "In mẫu tem hàng tự cấu hình" at bounding box center [575, 60] width 117 height 14
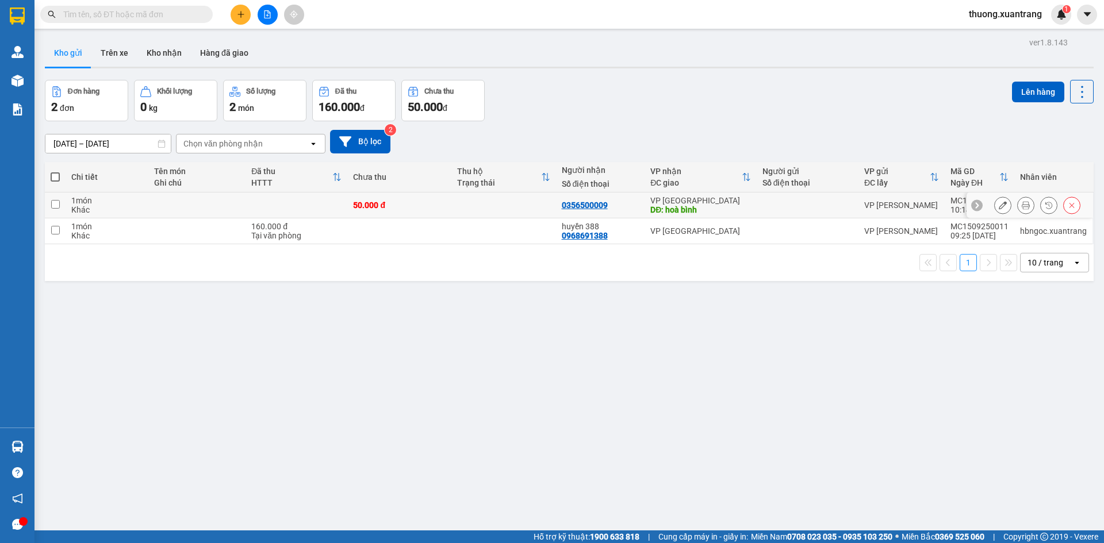
click at [1022, 204] on icon at bounding box center [1026, 205] width 8 height 8
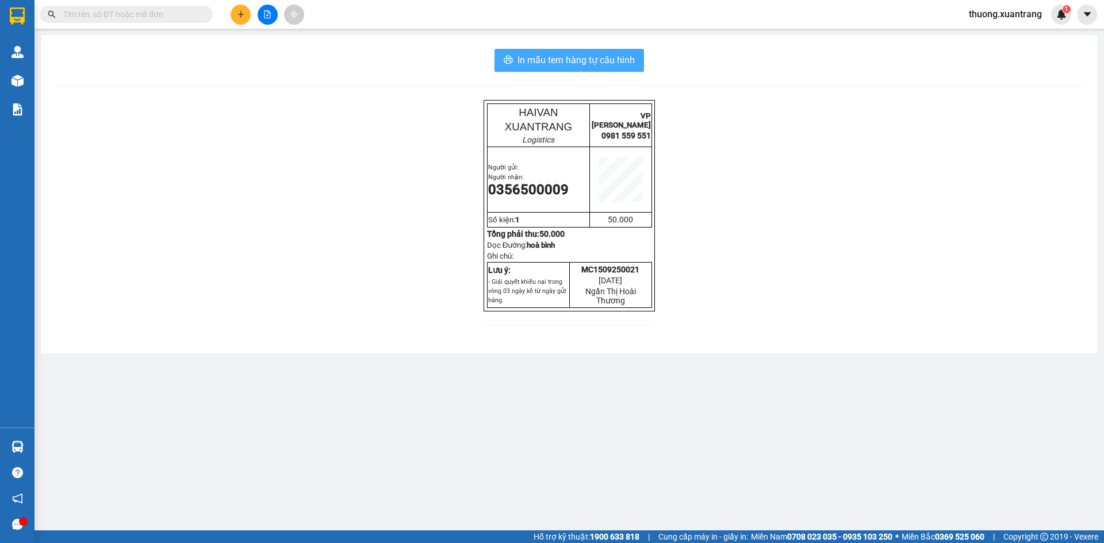
click at [597, 61] on span "In mẫu tem hàng tự cấu hình" at bounding box center [575, 60] width 117 height 14
